Goal: Transaction & Acquisition: Download file/media

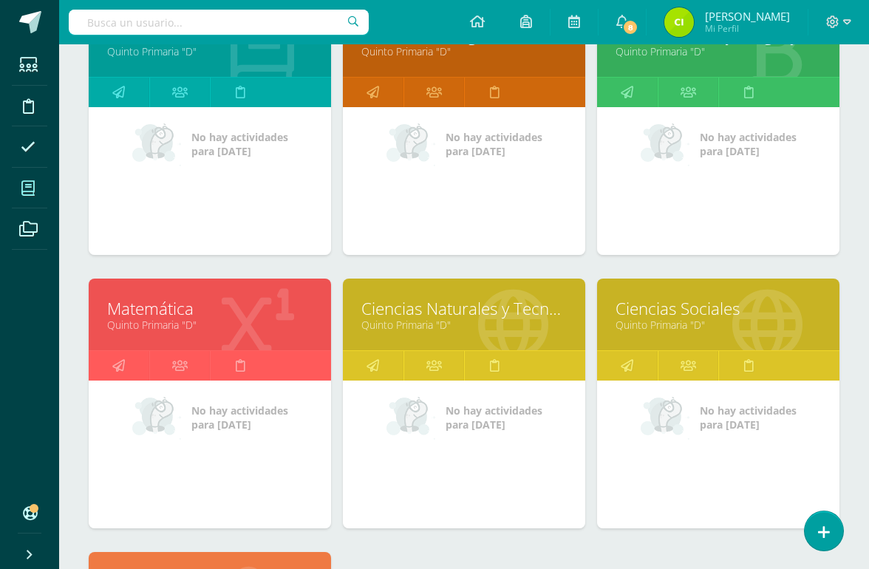
scroll to position [288, 0]
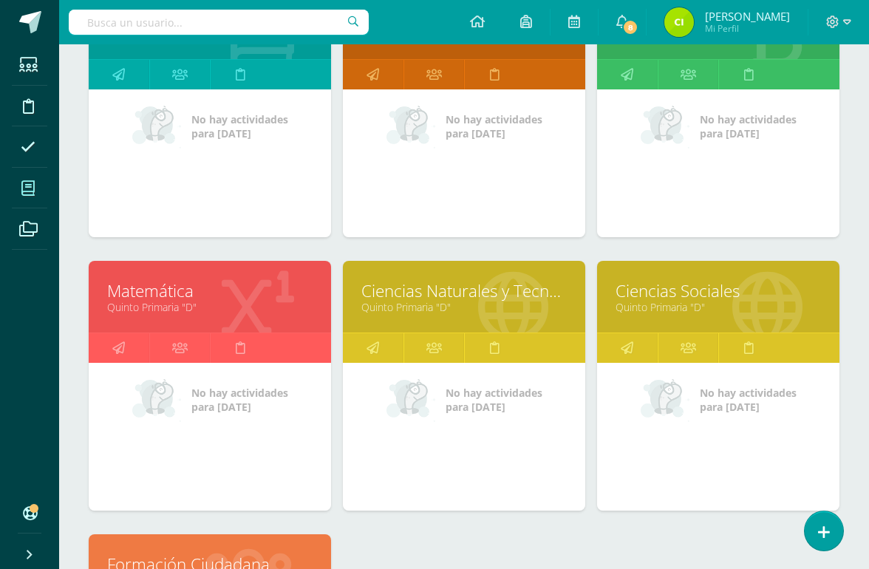
click at [162, 289] on link "Matemática" at bounding box center [210, 290] width 206 height 23
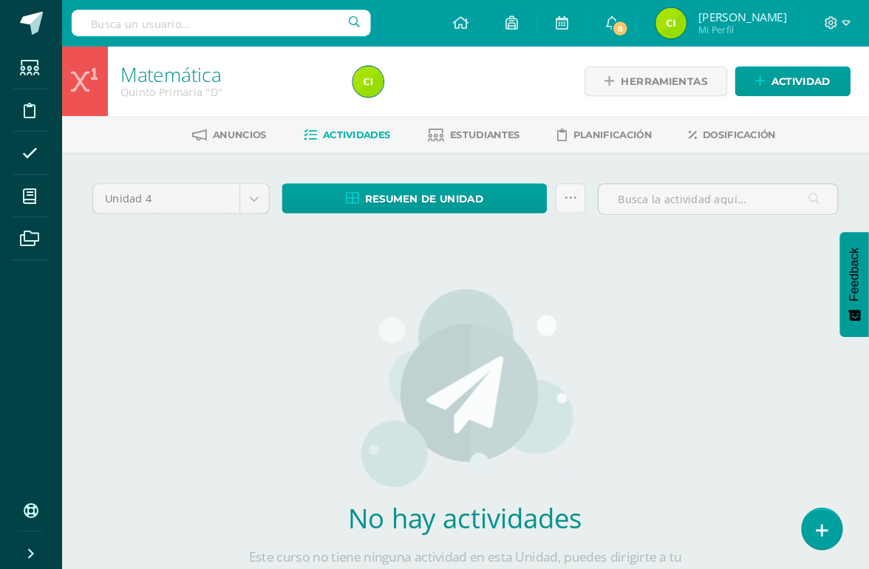
scroll to position [3, 0]
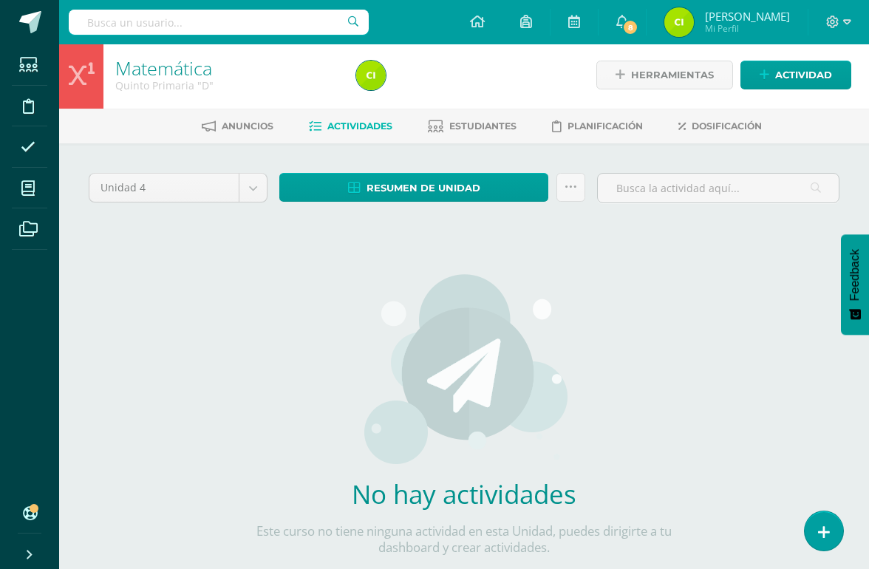
click at [237, 180] on body "Estudiantes Disciplina Asistencia Mis cursos Archivos Soporte Centro de ayuda Ú…" at bounding box center [434, 314] width 869 height 635
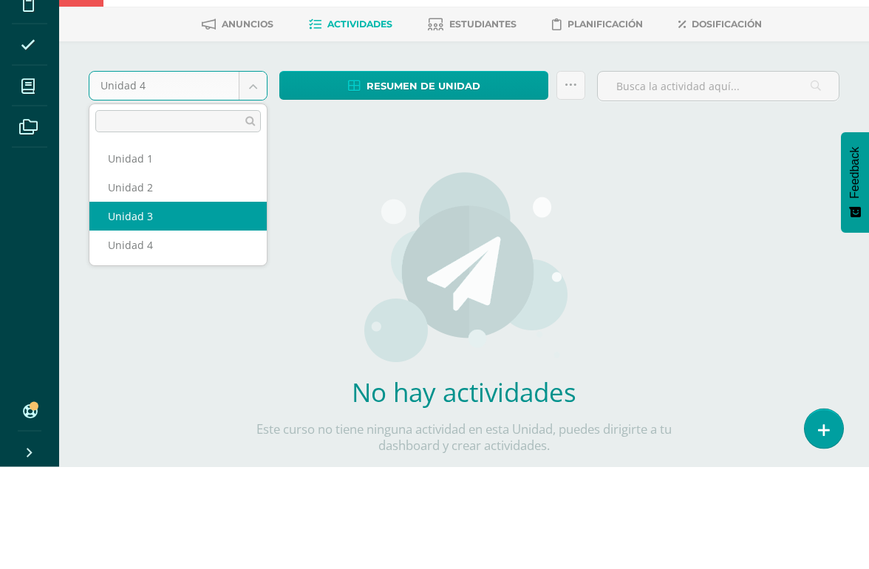
select select "Unidad 3"
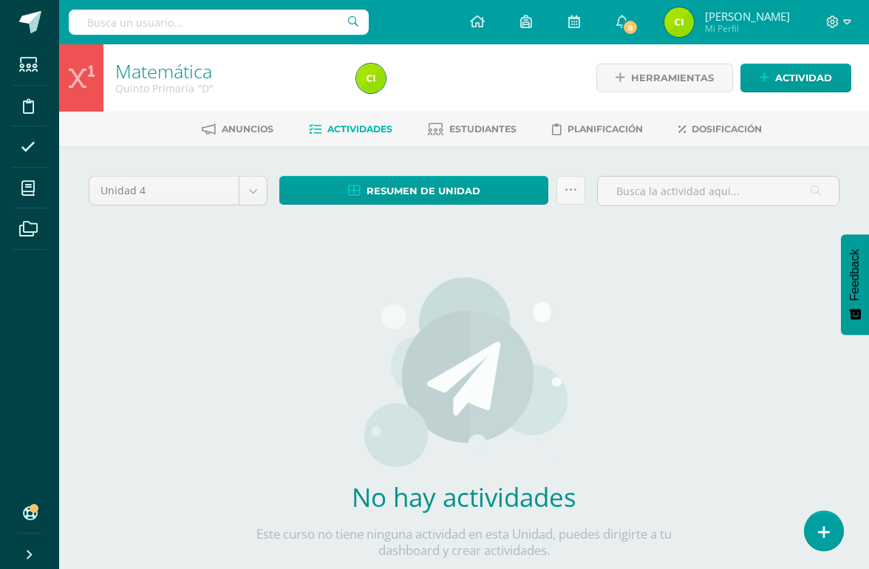
click at [249, 187] on body "Estudiantes Disciplina Asistencia Mis cursos Archivos Soporte Centro de ayuda Ú…" at bounding box center [434, 317] width 869 height 635
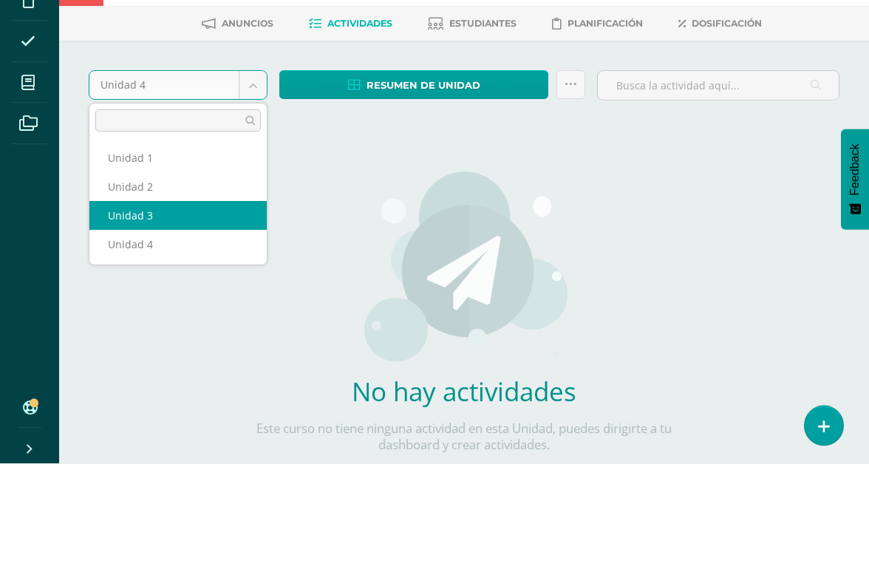
select select "Unidad 3"
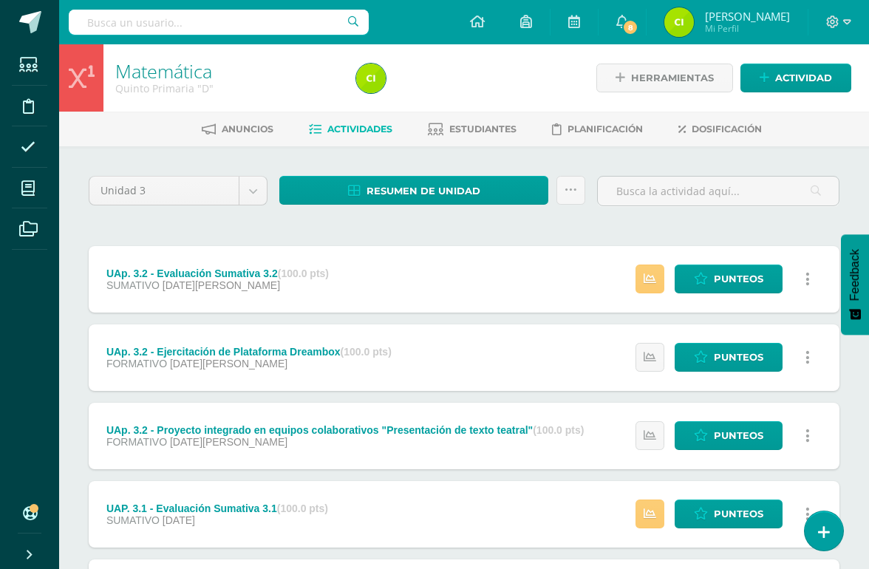
click at [457, 189] on span "Resumen de unidad" at bounding box center [424, 190] width 114 height 27
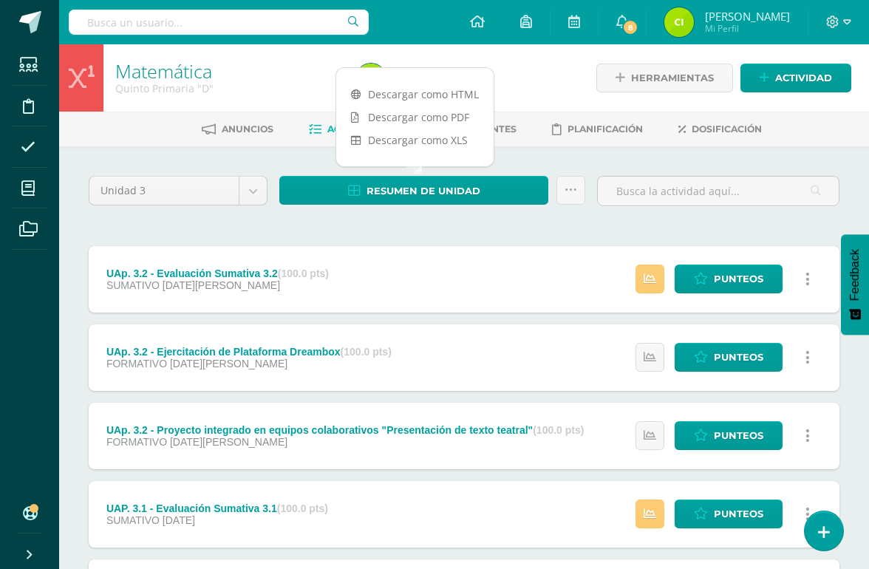
click at [456, 88] on link "Descargar como HTML" at bounding box center [414, 94] width 157 height 23
click at [251, 192] on body "Estudiantes Disciplina Asistencia Mis cursos Archivos Soporte Centro de ayuda Ú…" at bounding box center [434, 440] width 869 height 881
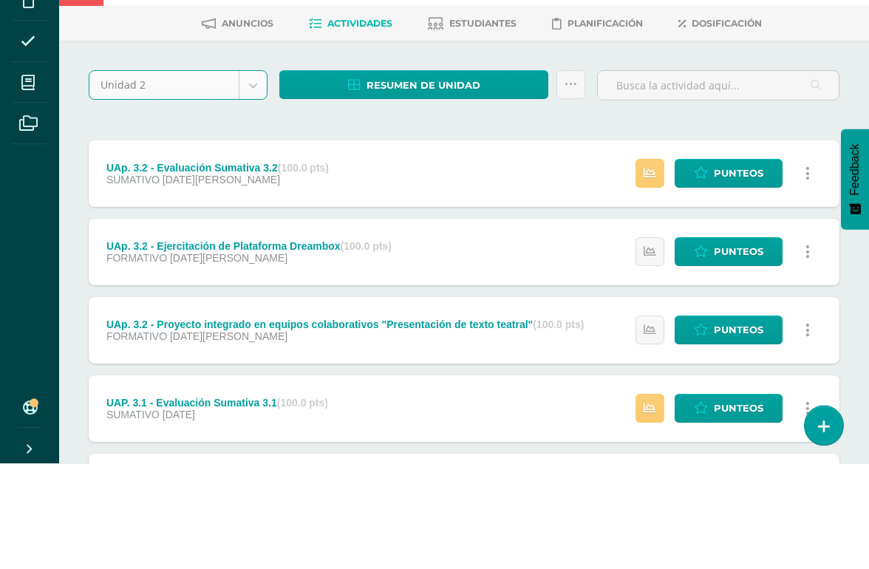
select select "Unidad 2"
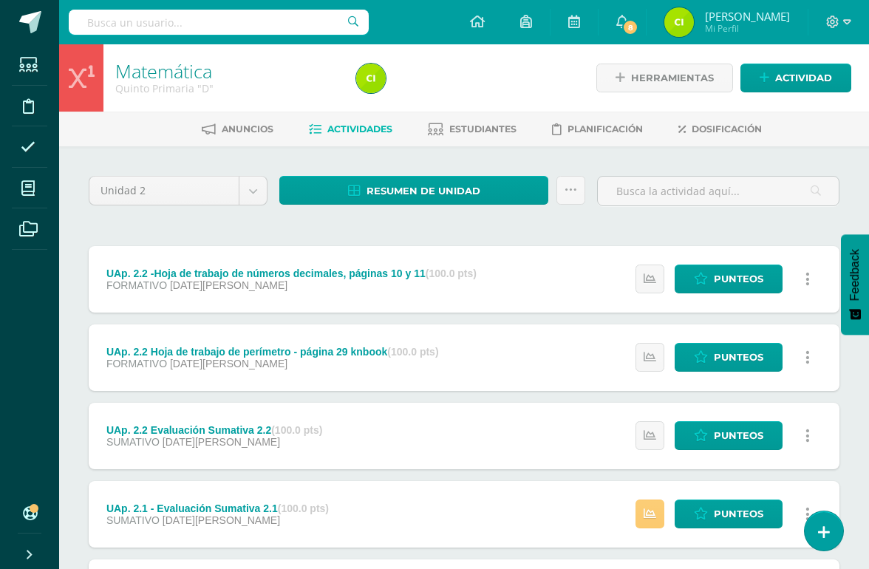
click at [452, 195] on span "Resumen de unidad" at bounding box center [424, 190] width 114 height 27
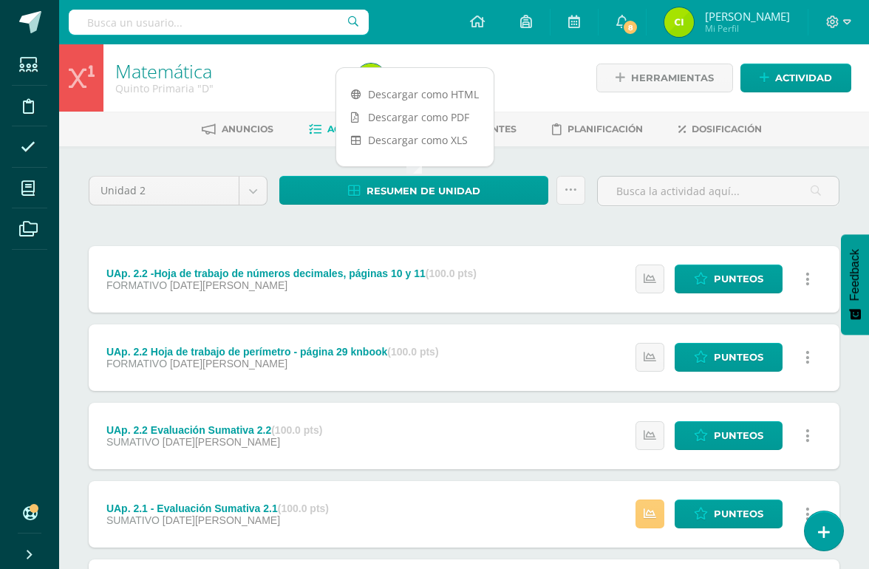
click at [458, 89] on link "Descargar como HTML" at bounding box center [414, 94] width 157 height 23
click at [253, 189] on body "Estudiantes Disciplina Asistencia Mis cursos Archivos Soporte Centro de ayuda Ú…" at bounding box center [434, 440] width 869 height 881
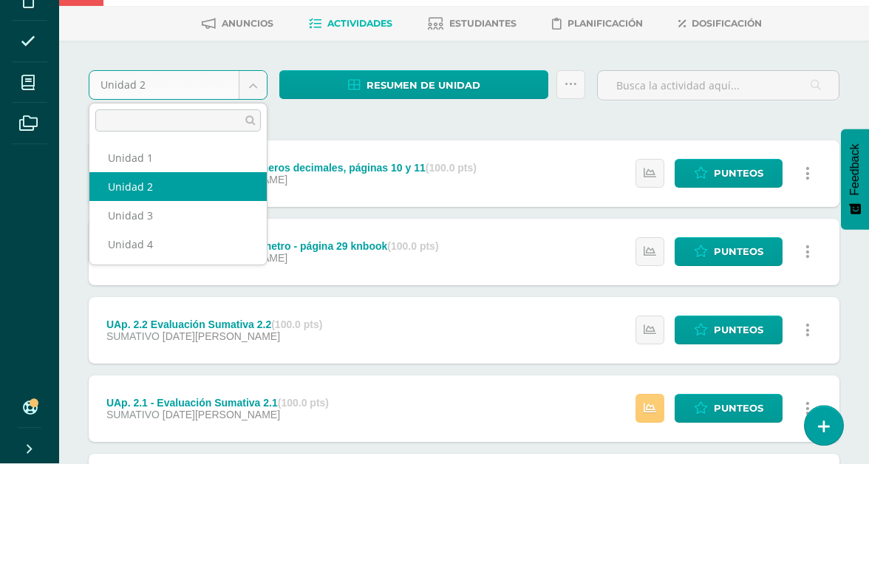
select select "Unidad 1"
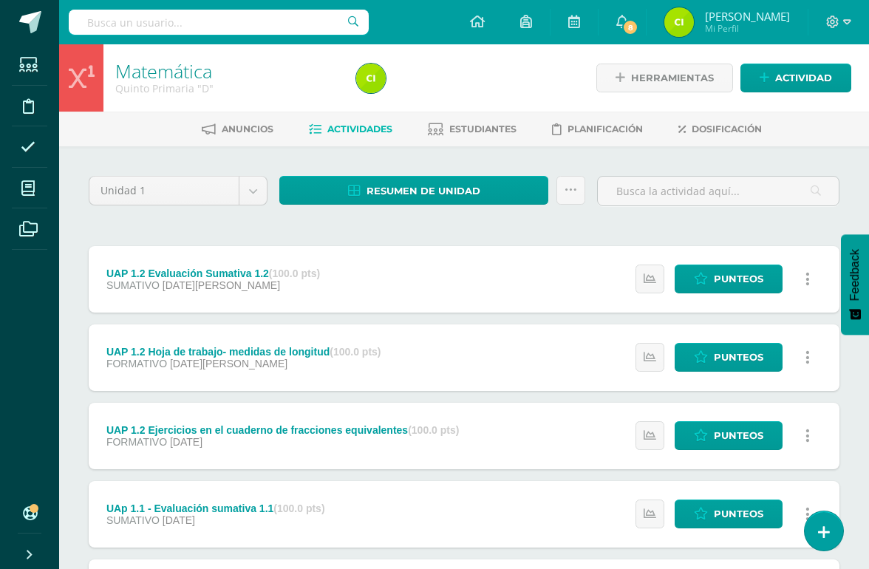
click at [451, 189] on span "Resumen de unidad" at bounding box center [424, 190] width 114 height 27
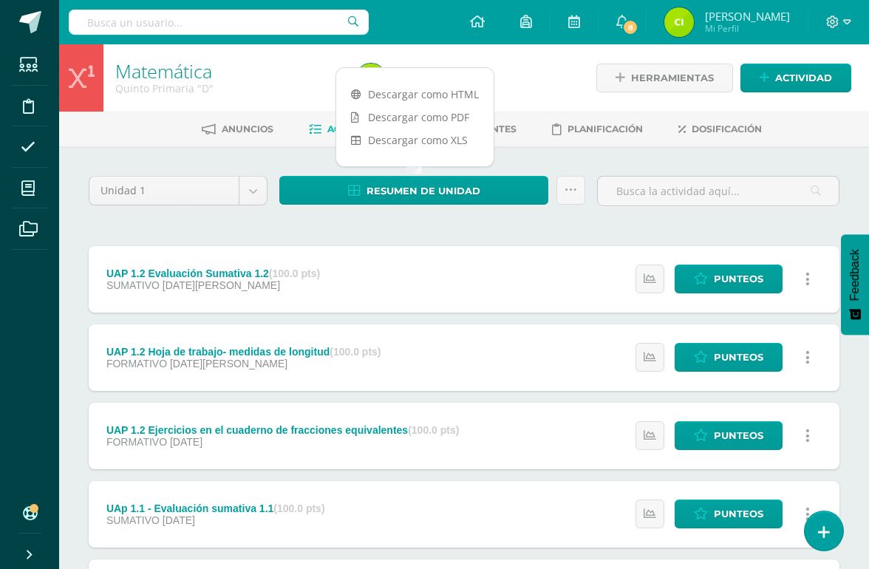
click at [455, 91] on link "Descargar como HTML" at bounding box center [414, 94] width 157 height 23
